Goal: Task Accomplishment & Management: Manage account settings

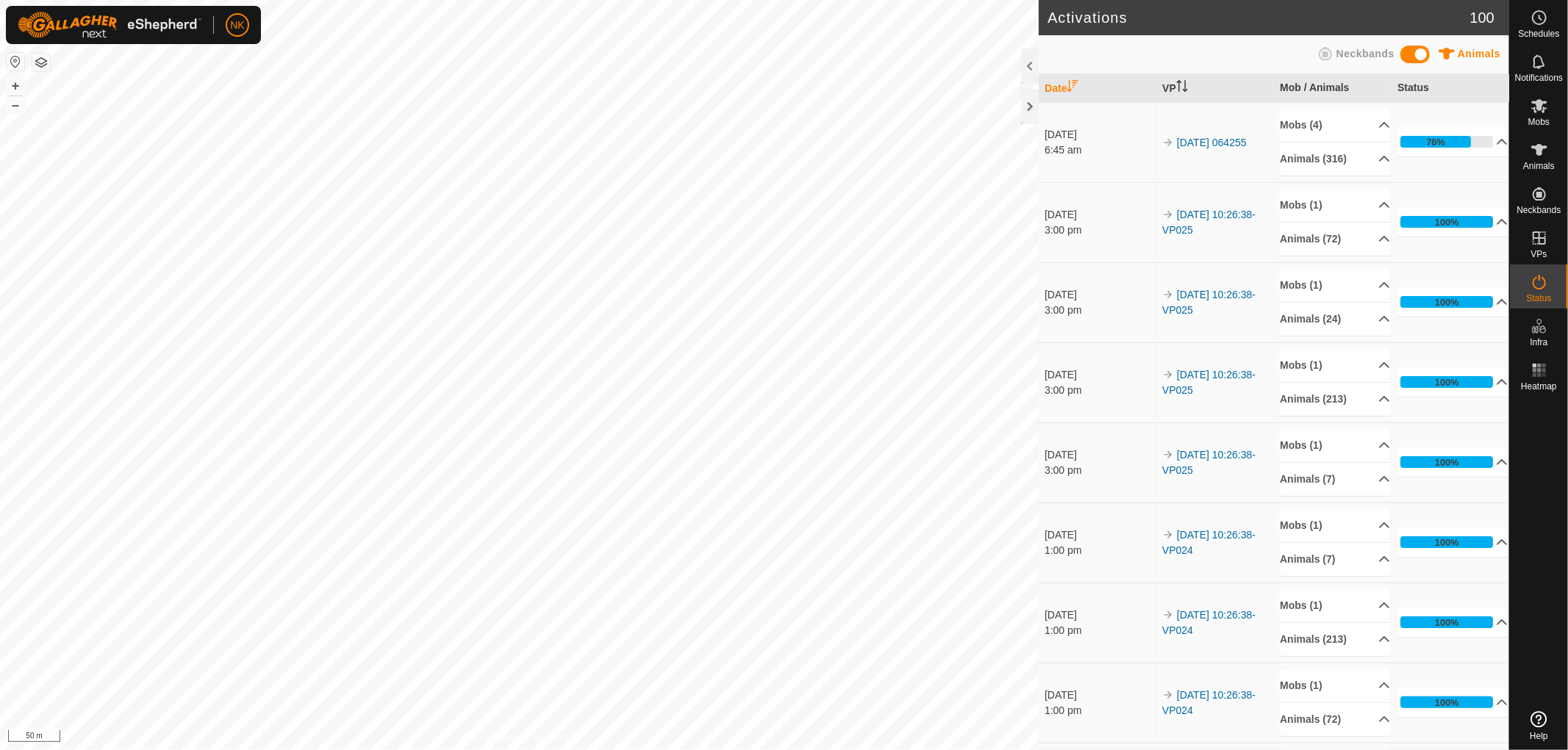
click at [1331, 159] on p-accordion-header "Animals (316)" at bounding box center [1335, 159] width 110 height 33
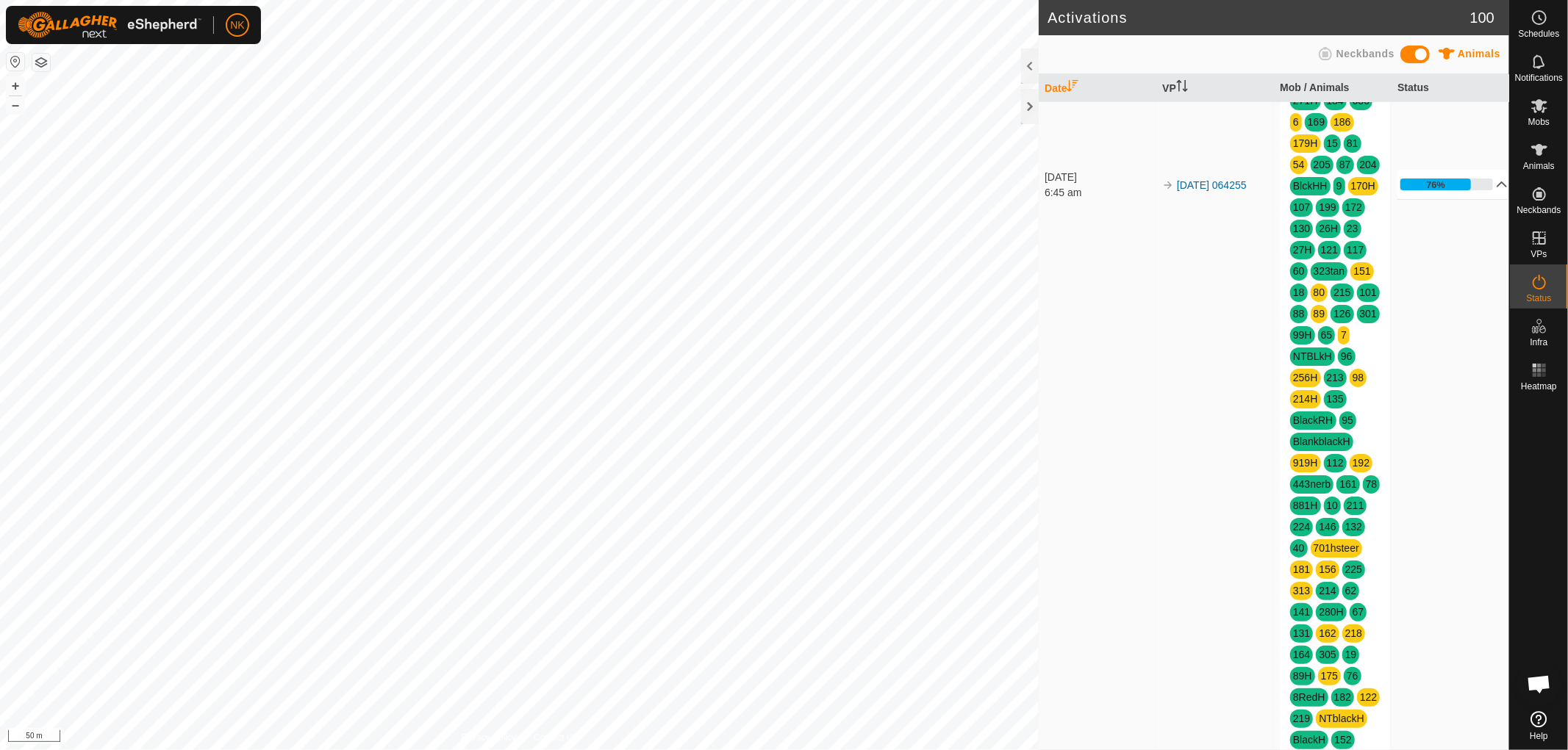
scroll to position [1223, 0]
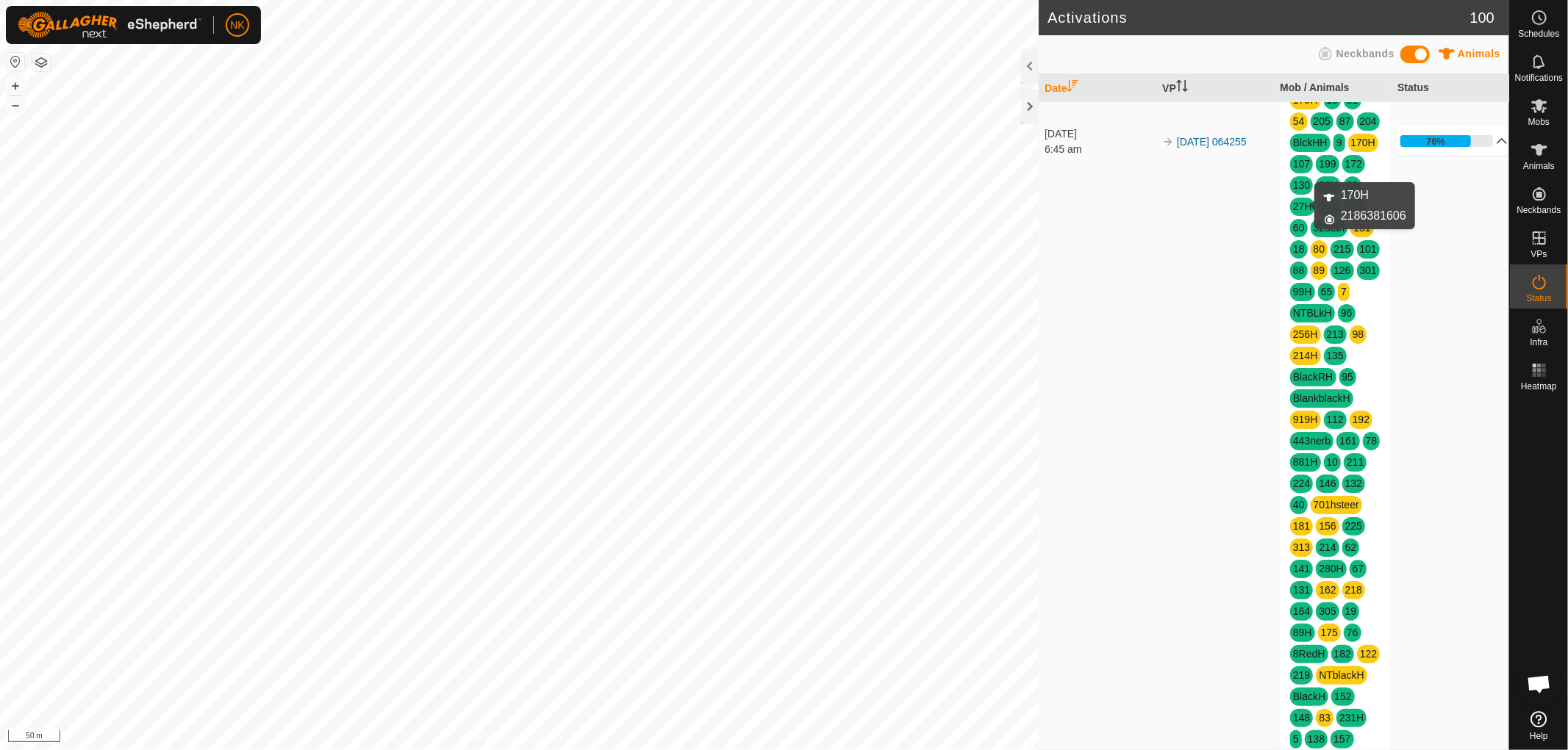
click at [1351, 148] on link "170H" at bounding box center [1363, 143] width 25 height 12
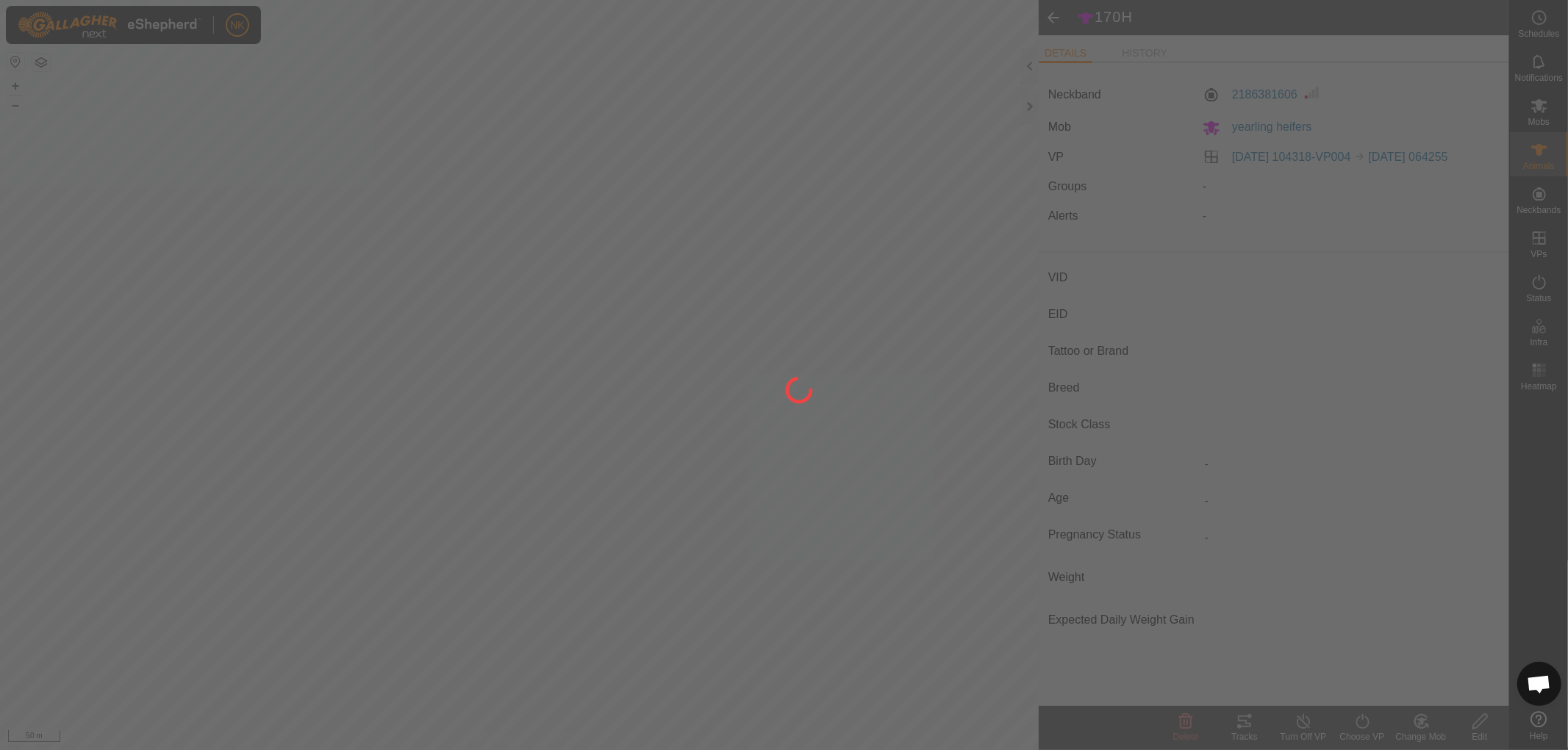
type input "170H"
type input "-"
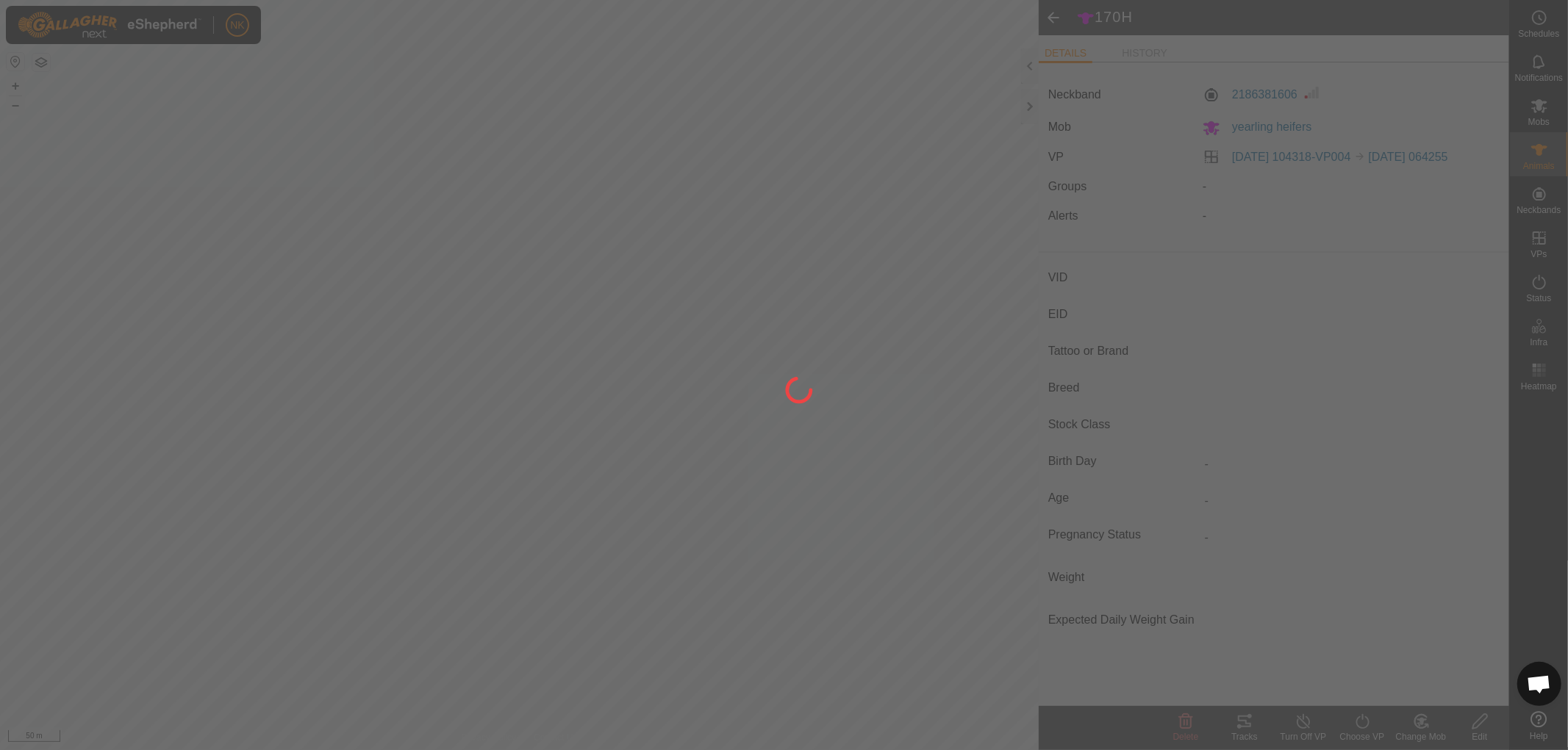
type input "-"
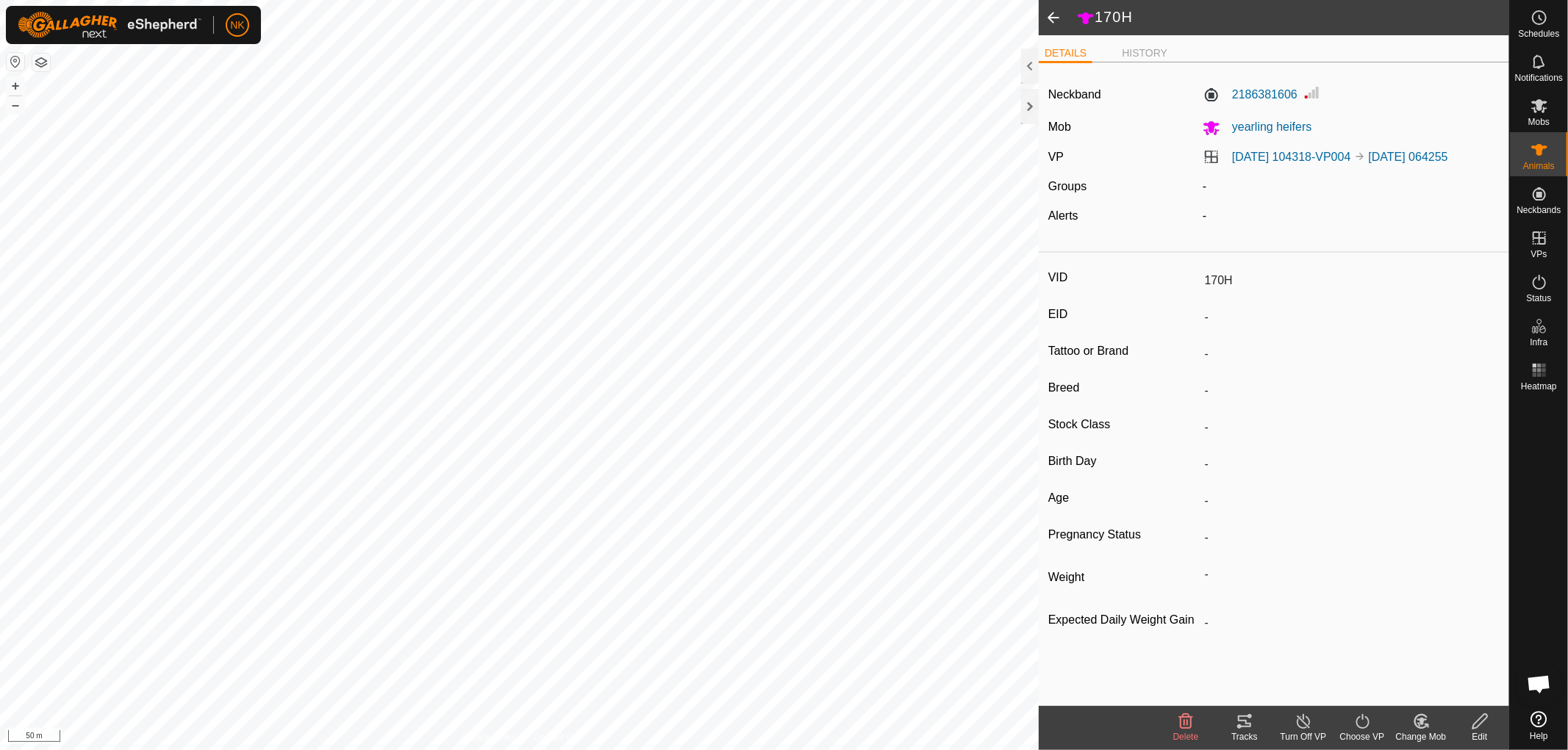
click at [1250, 725] on icon at bounding box center [1245, 721] width 14 height 12
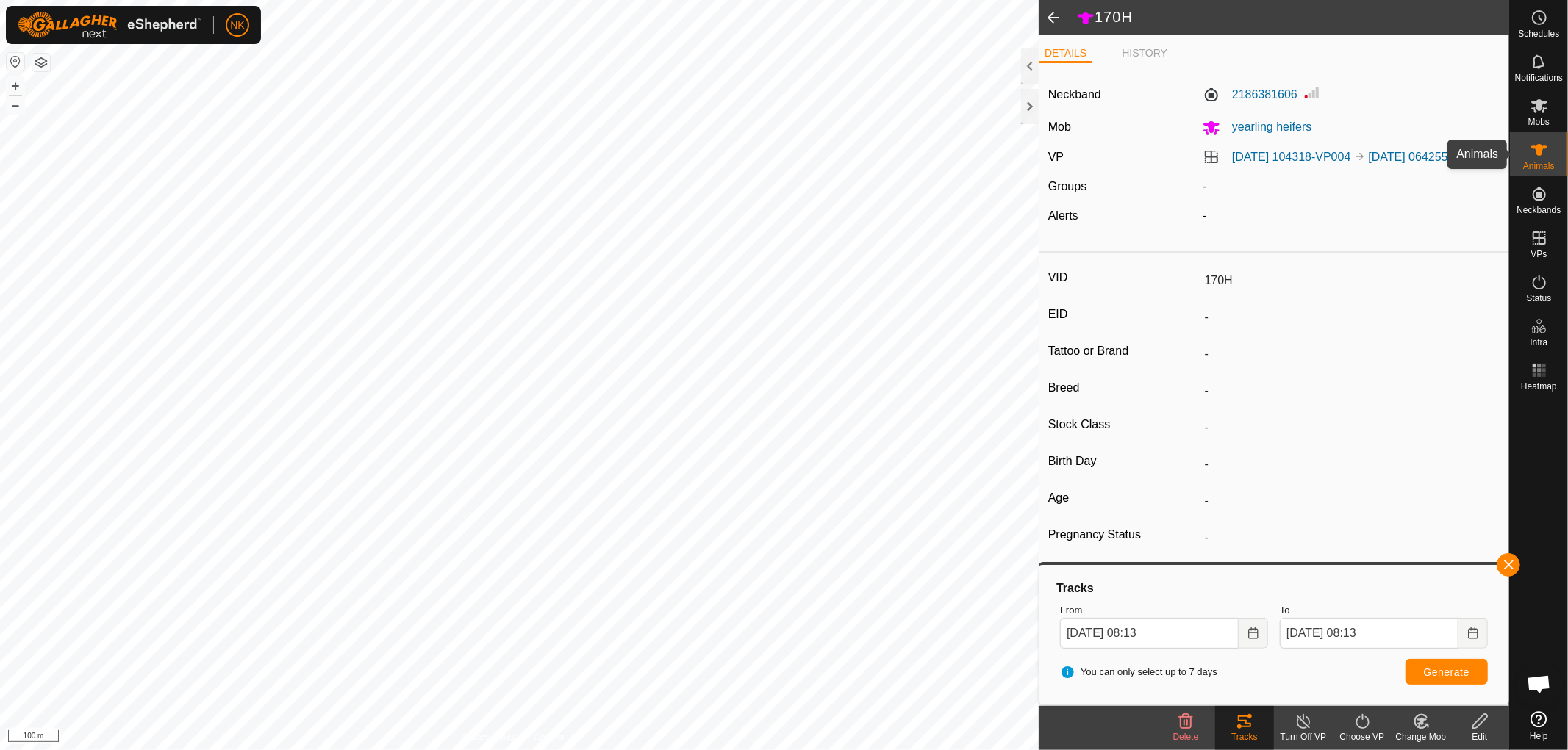
click at [1539, 155] on icon at bounding box center [1538, 150] width 16 height 12
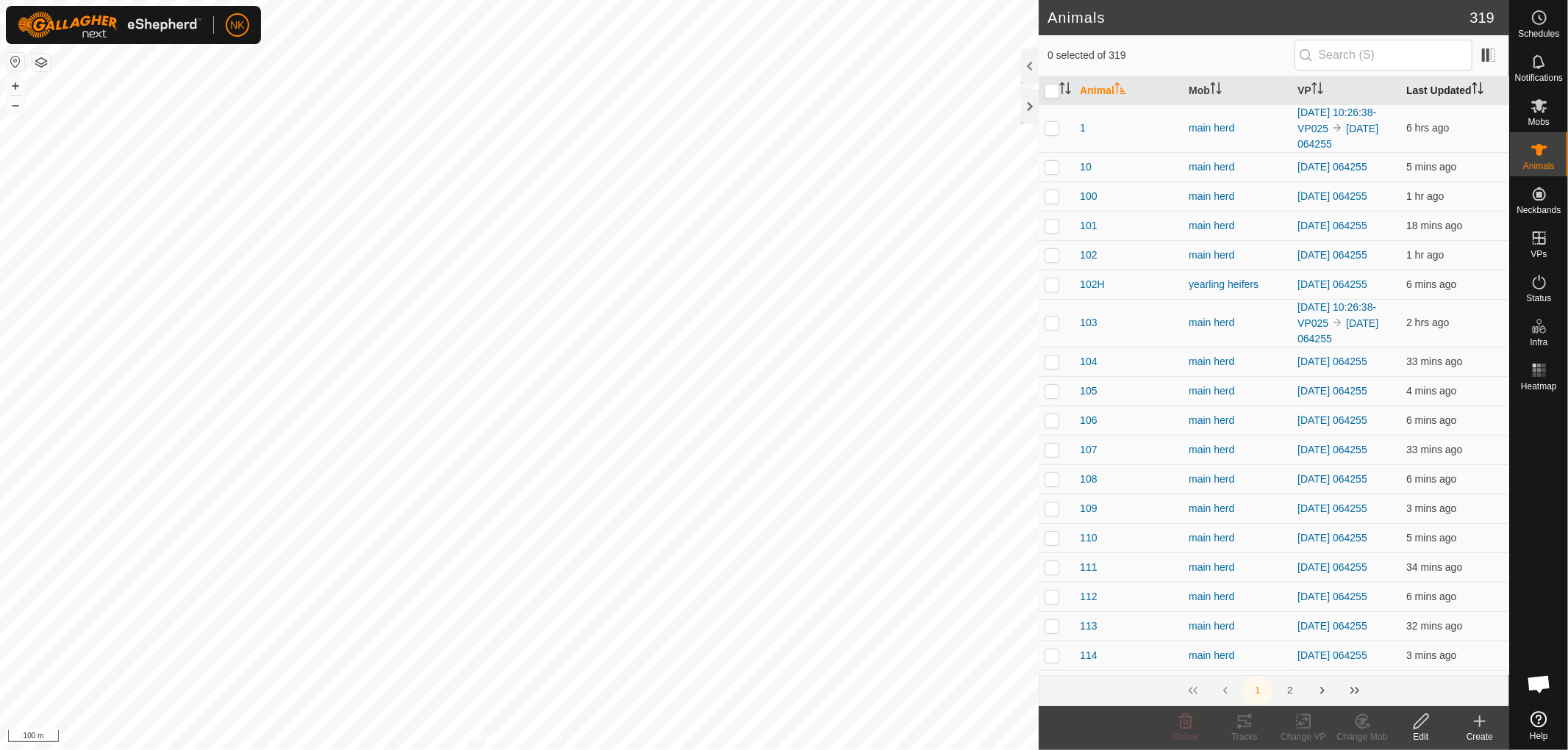
click at [1433, 89] on th "Last Updated" at bounding box center [1454, 91] width 109 height 29
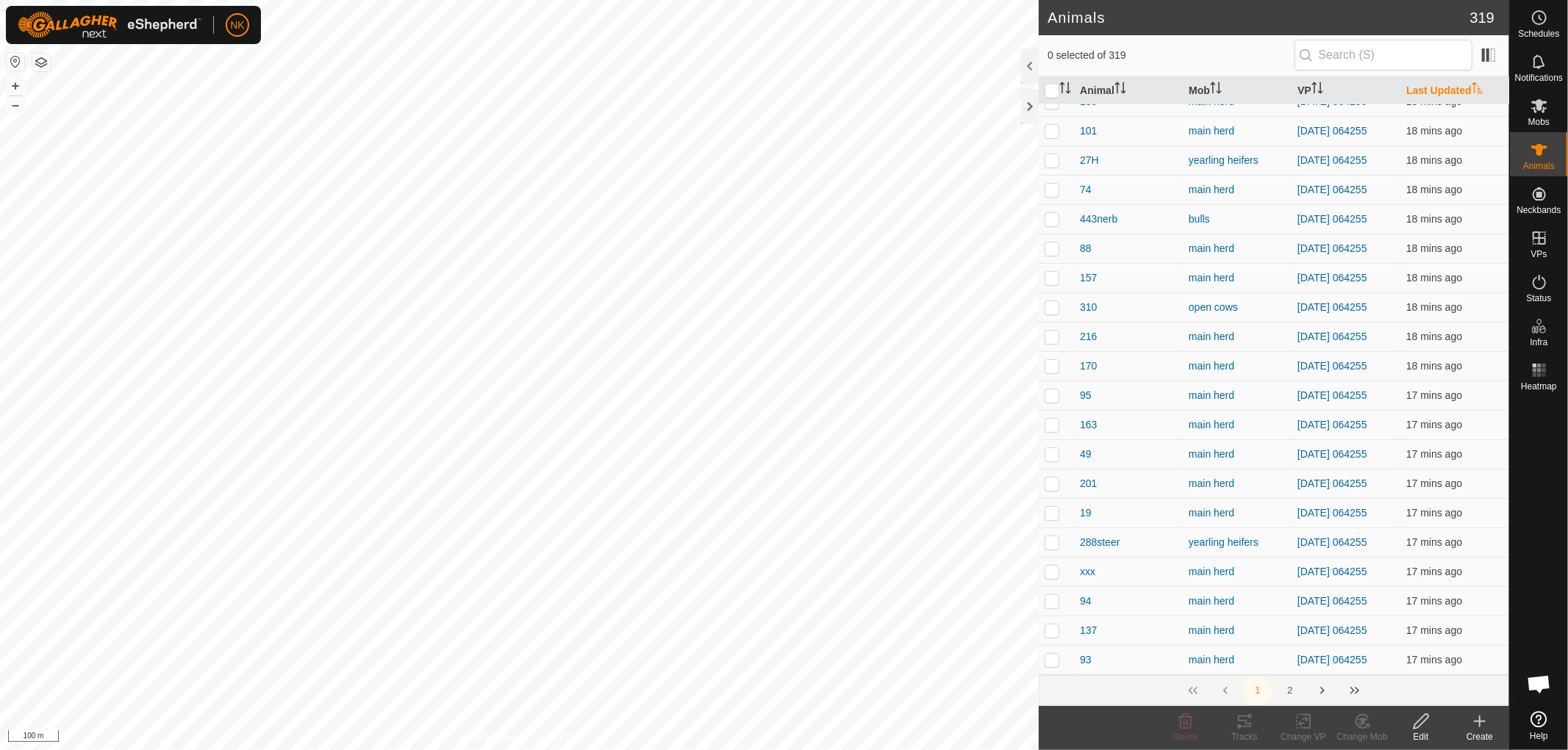
scroll to position [6650, 0]
click at [1292, 691] on button "2" at bounding box center [1290, 690] width 30 height 30
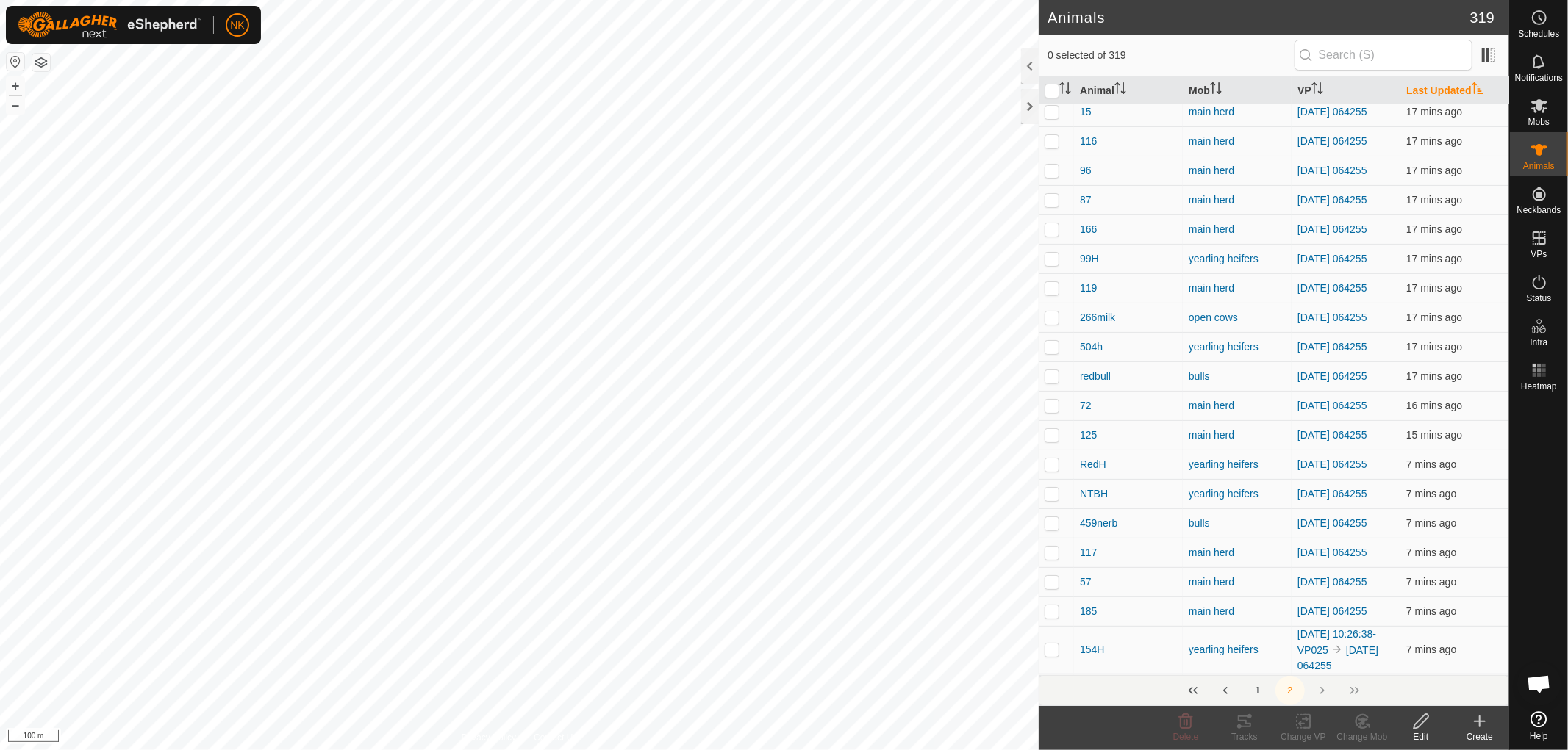
scroll to position [0, 0]
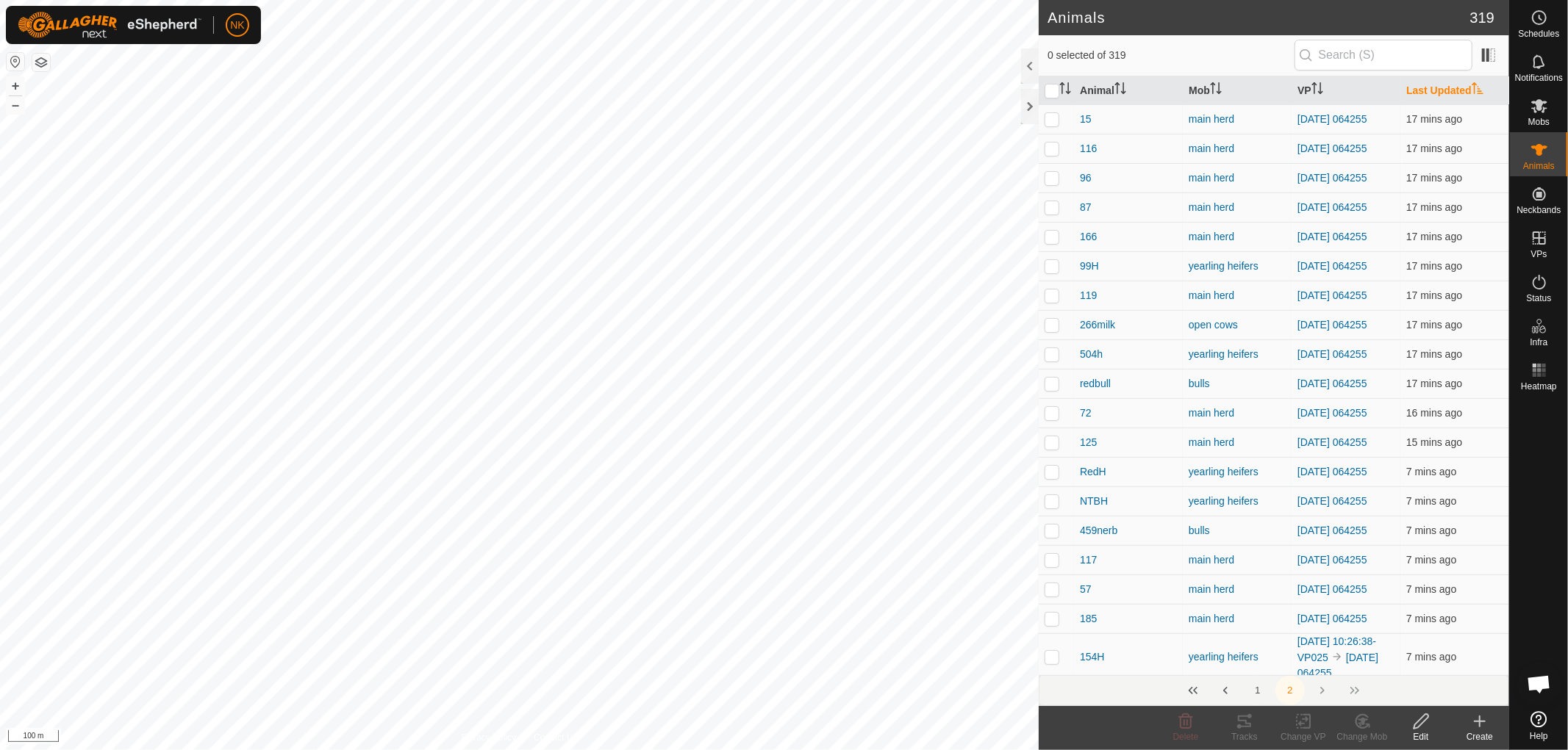
click at [1257, 692] on button "1" at bounding box center [1257, 690] width 30 height 30
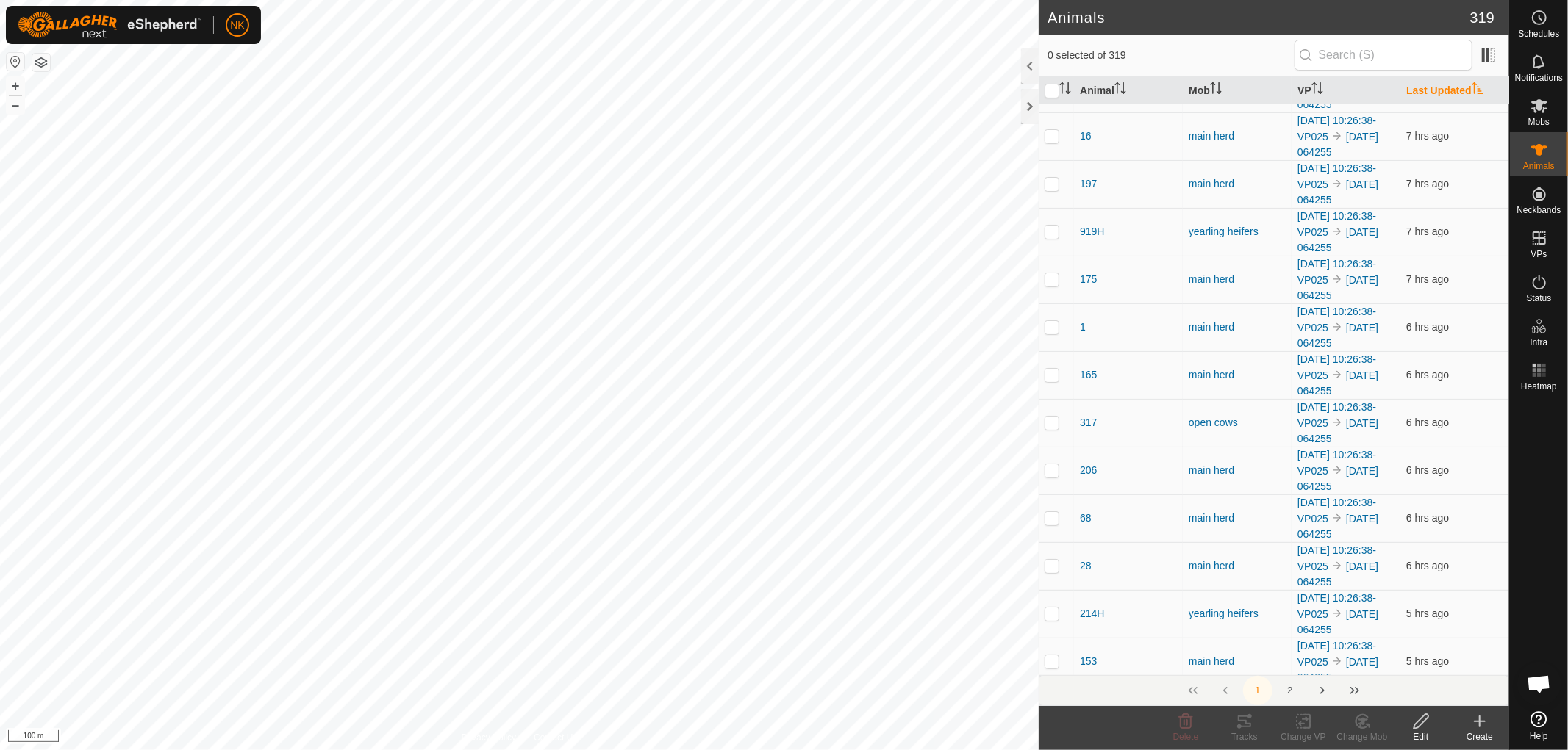
scroll to position [490, 0]
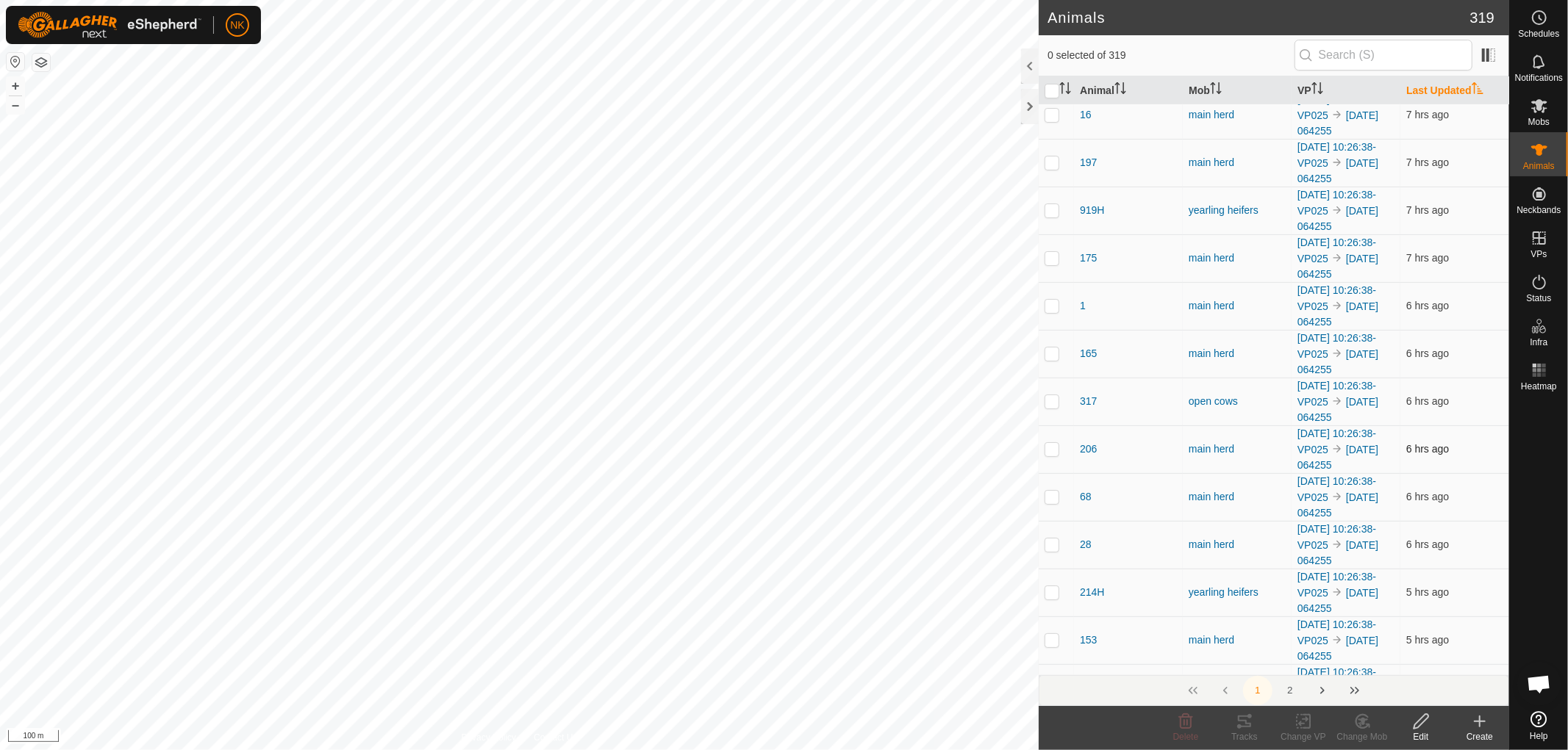
click at [1049, 455] on p-tablecheckbox at bounding box center [1051, 449] width 14 height 12
checkbox input "false"
